Goal: Find contact information: Find contact information

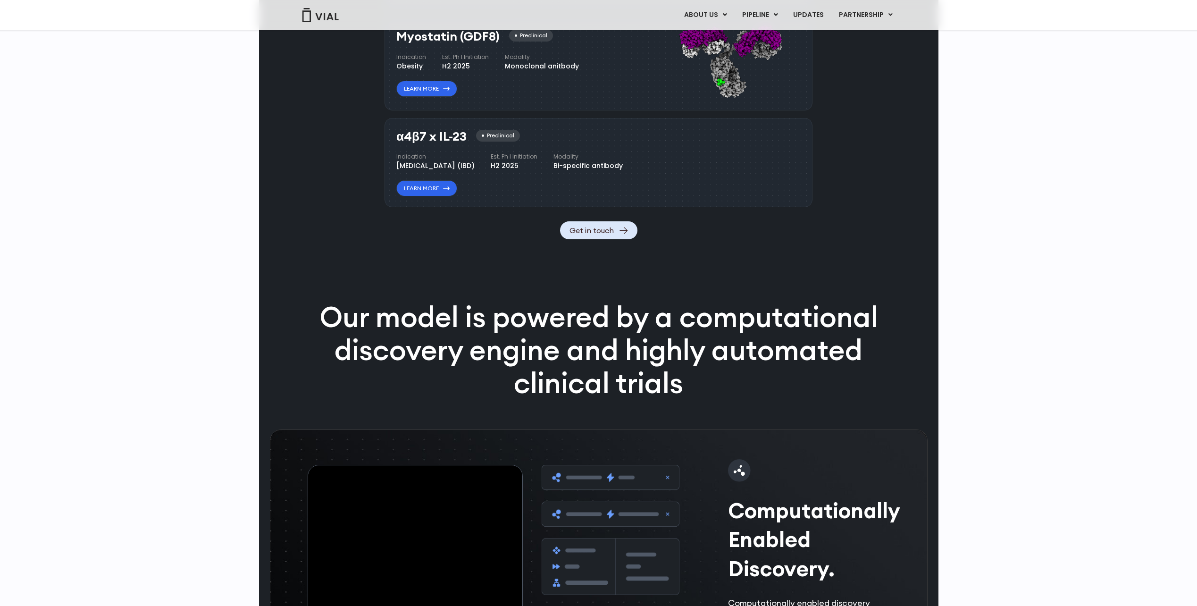
scroll to position [1085, 0]
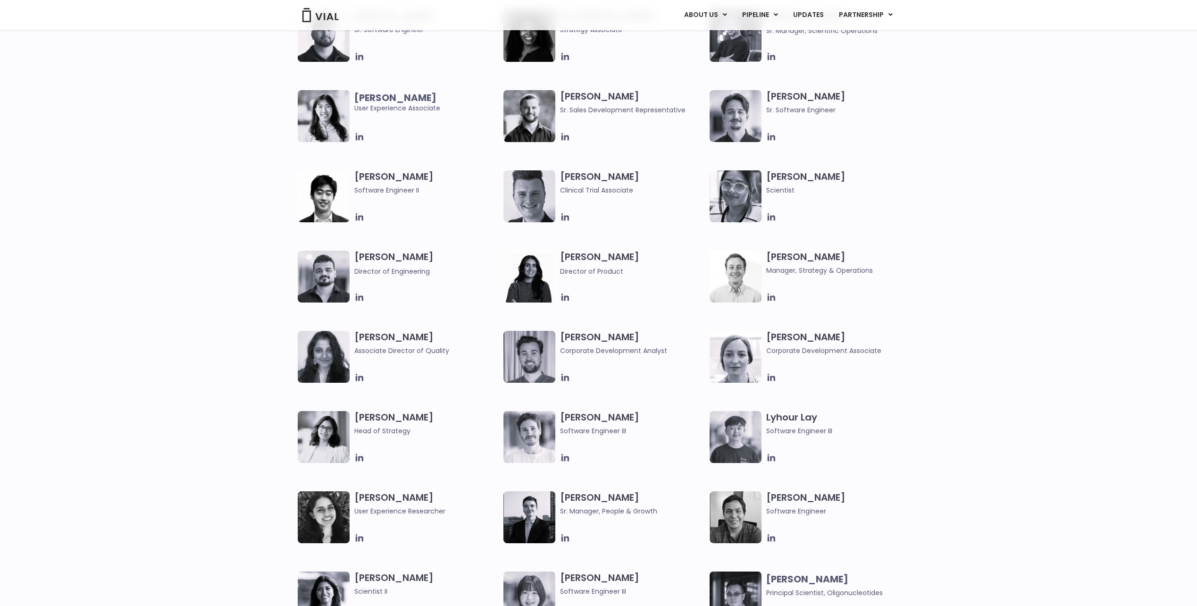
scroll to position [1085, 0]
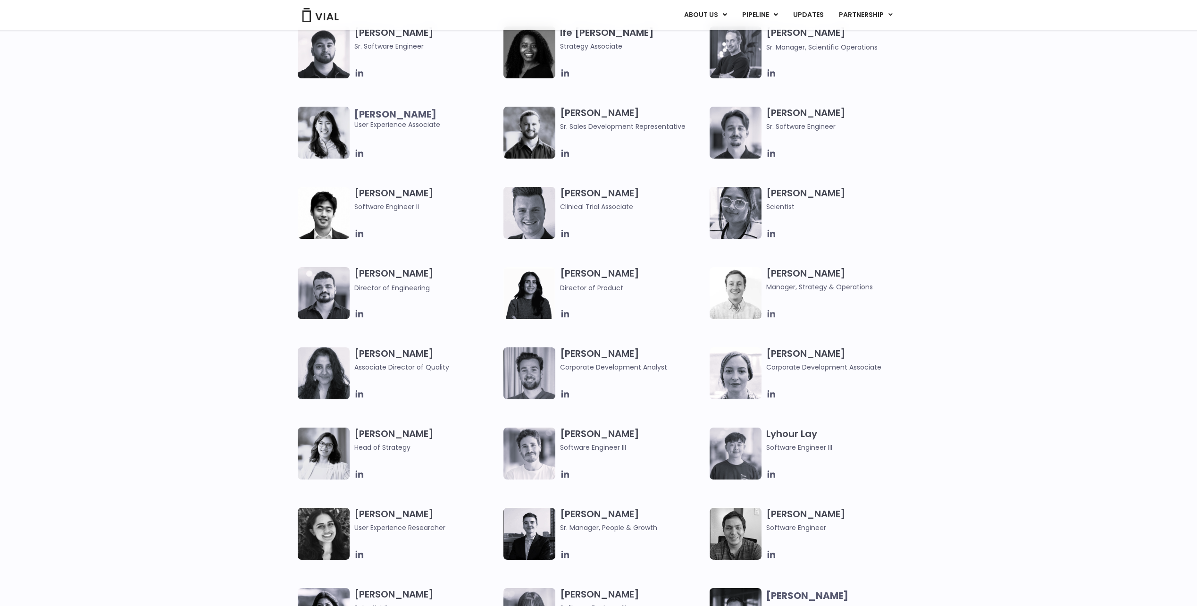
click at [774, 314] on icon at bounding box center [772, 314] width 8 height 8
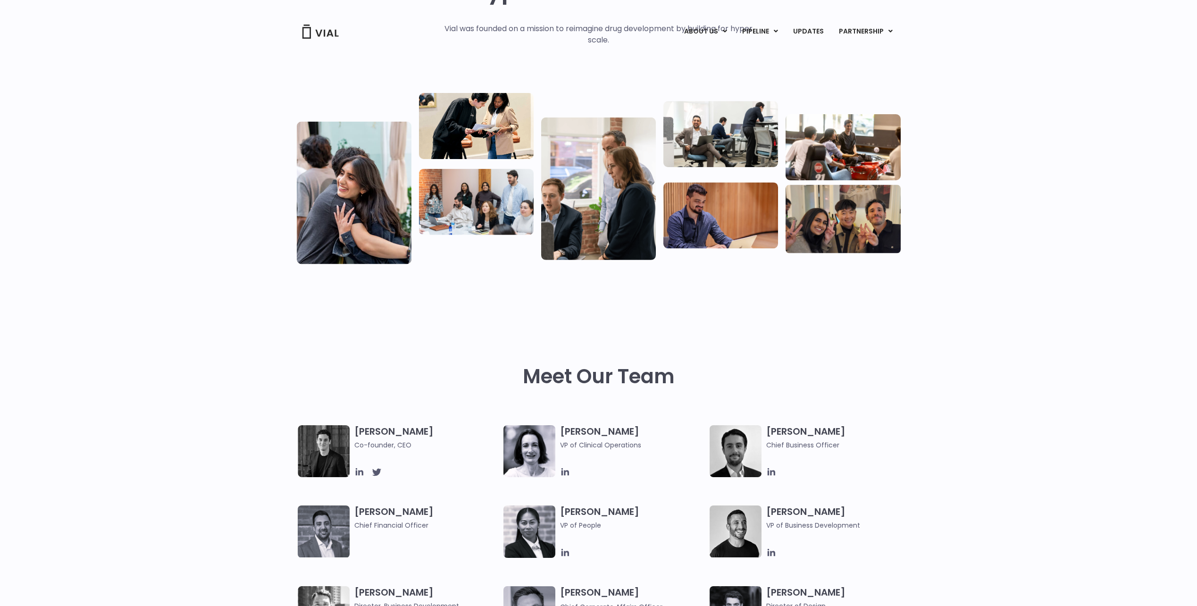
scroll to position [0, 0]
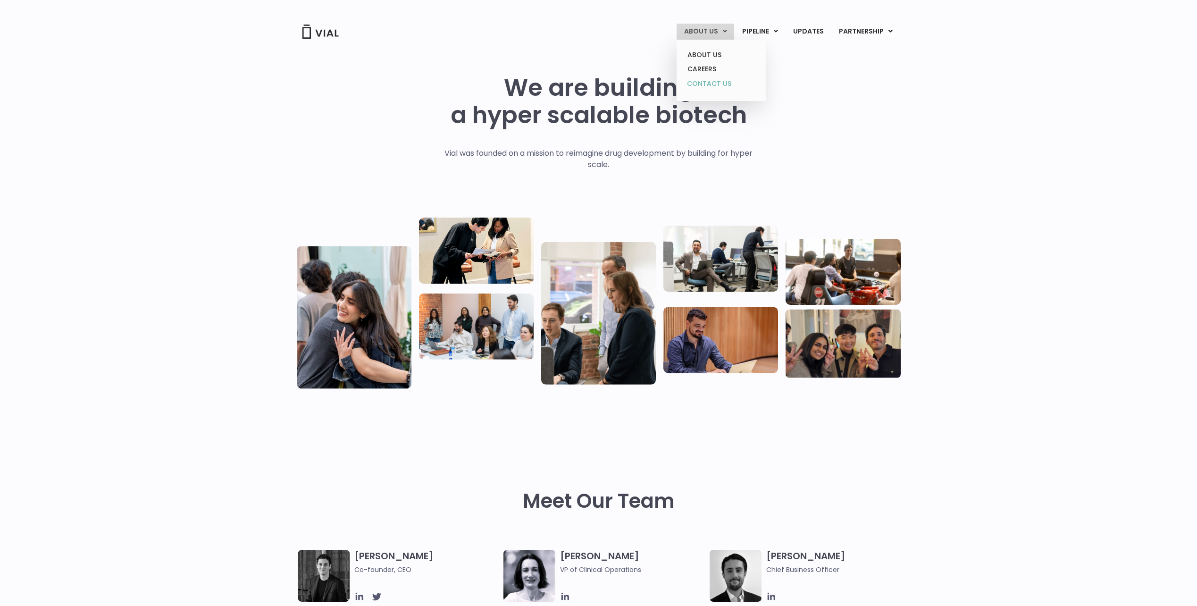
click at [714, 83] on link "CONTACT US" at bounding box center [721, 83] width 83 height 15
